Goal: Information Seeking & Learning: Learn about a topic

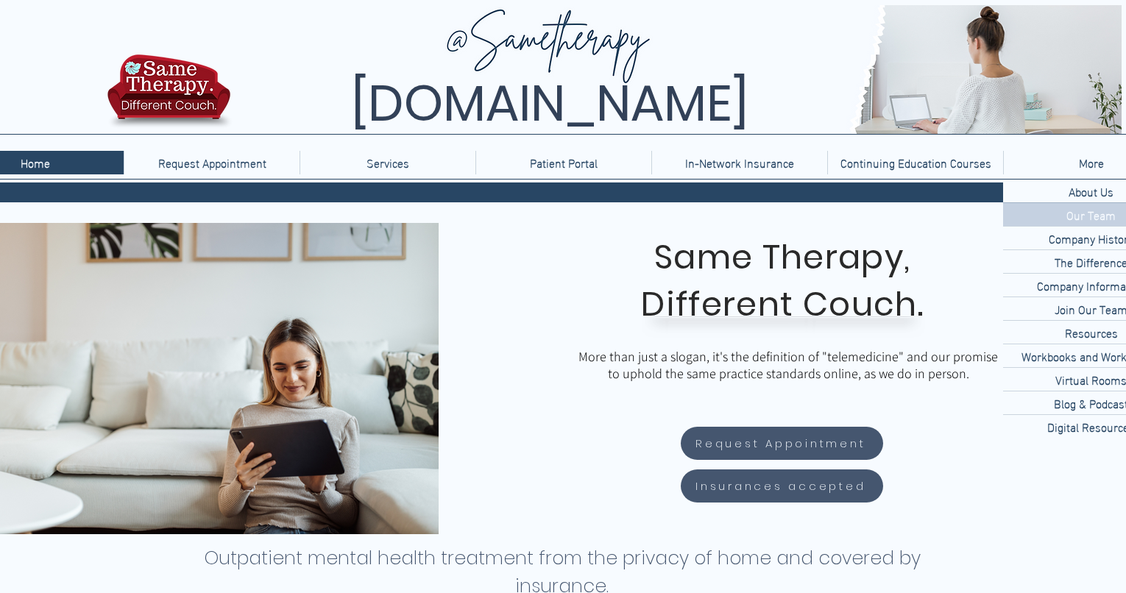
click at [1091, 221] on p "Our Team" at bounding box center [1091, 214] width 61 height 23
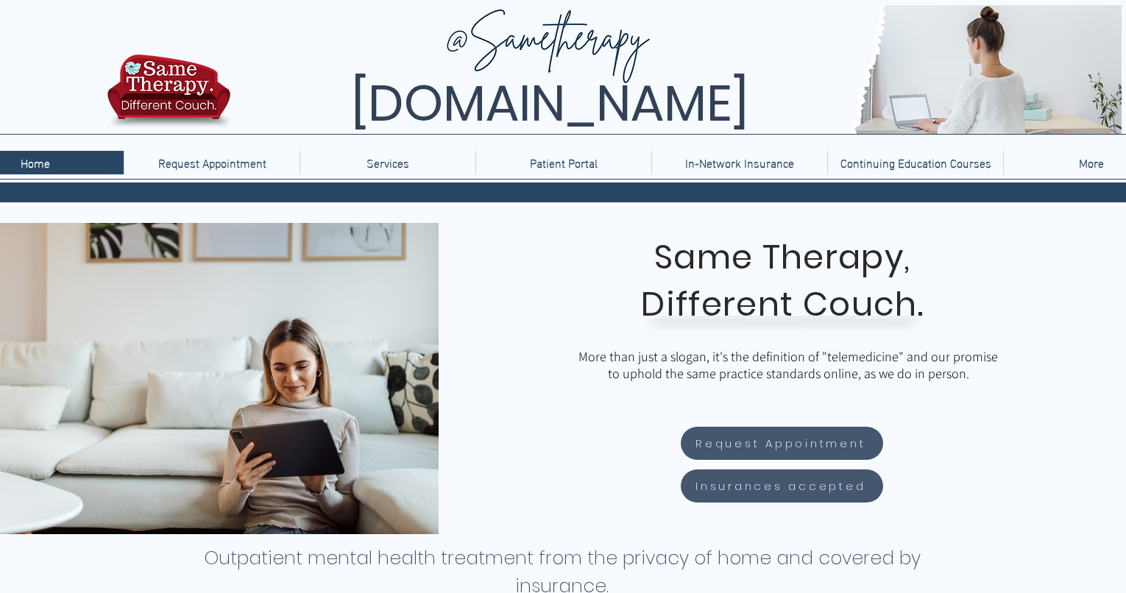
click at [1097, 152] on p "More" at bounding box center [1092, 163] width 40 height 24
click at [1093, 163] on p "More" at bounding box center [1092, 163] width 40 height 24
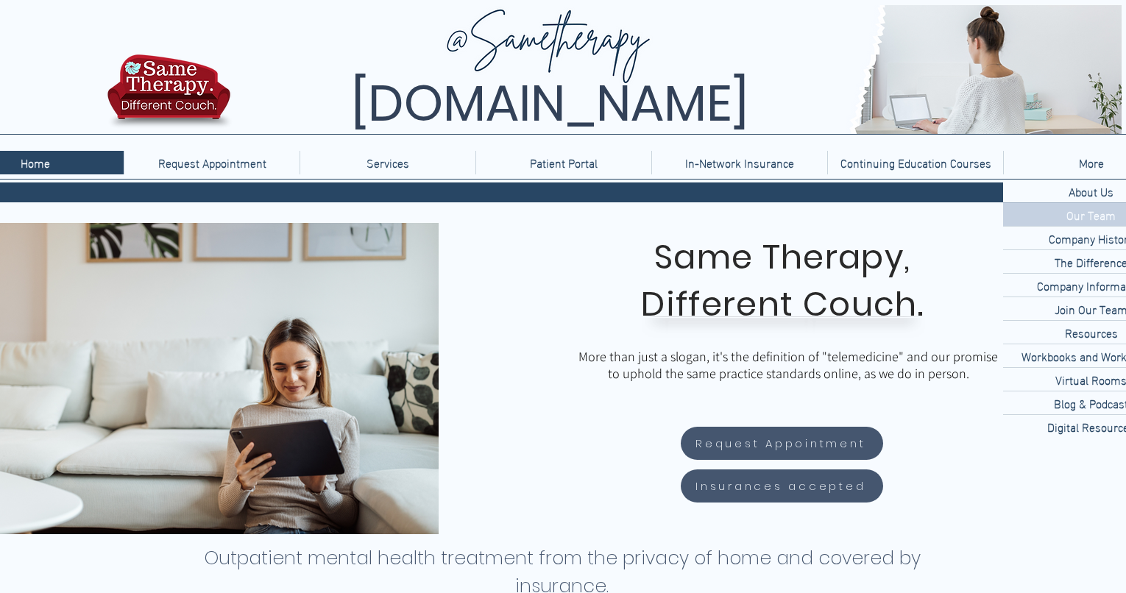
click at [1089, 209] on p "Our Team" at bounding box center [1091, 214] width 61 height 23
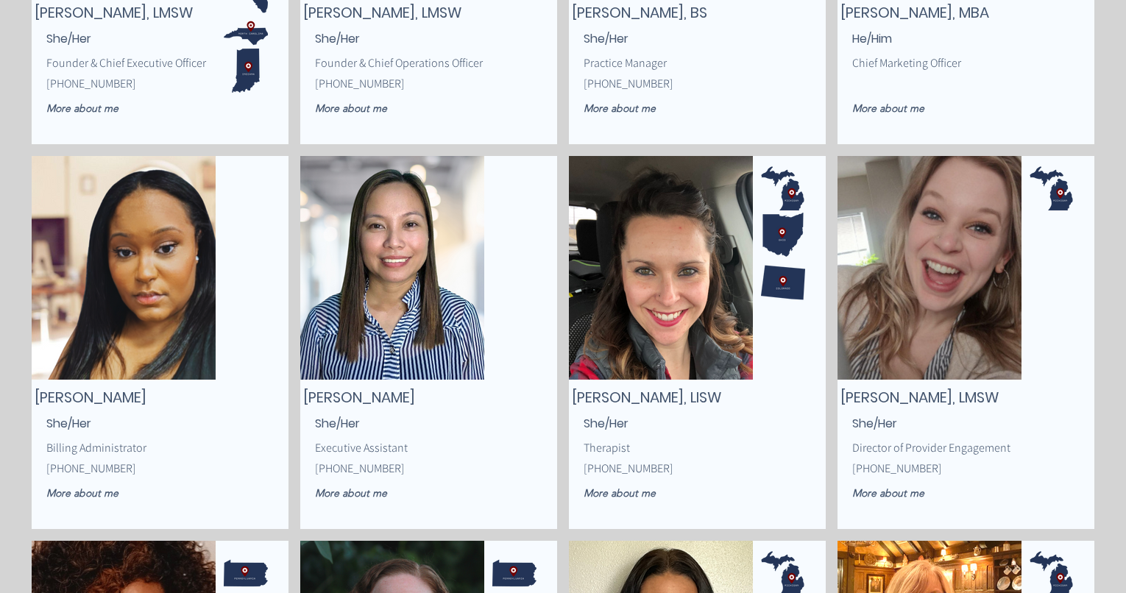
scroll to position [484, 0]
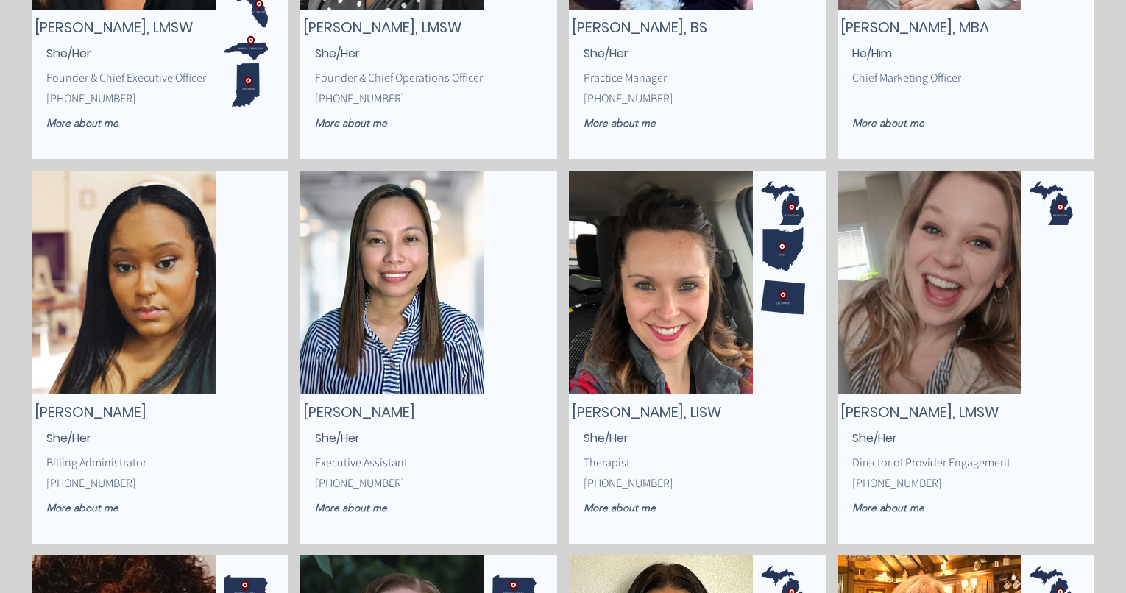
click at [121, 358] on img "main content" at bounding box center [124, 283] width 184 height 224
